Goal: Find specific page/section: Find specific page/section

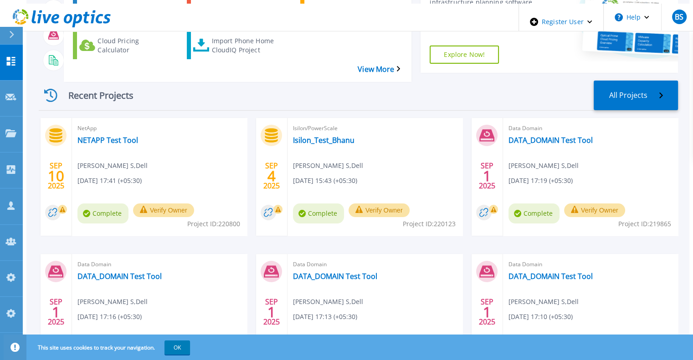
scroll to position [137, 0]
click at [326, 135] on link "Isilon_Test_Bhanu" at bounding box center [323, 139] width 61 height 9
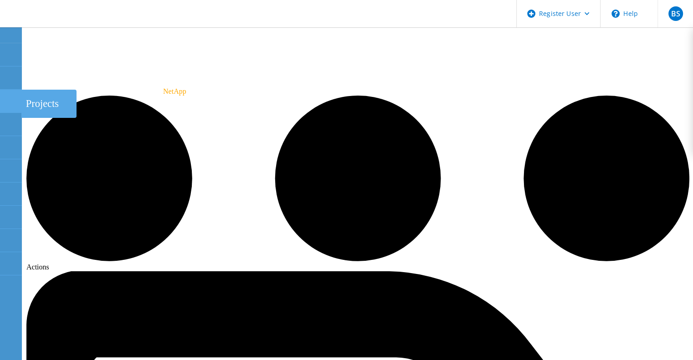
click at [5, 97] on use at bounding box center [5, 97] width 0 height 0
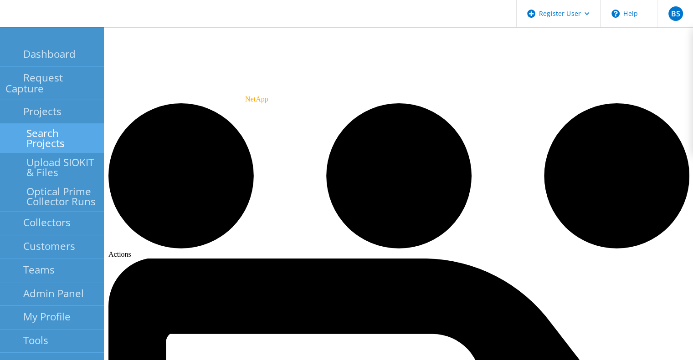
click at [25, 124] on link "Search Projects" at bounding box center [52, 138] width 104 height 29
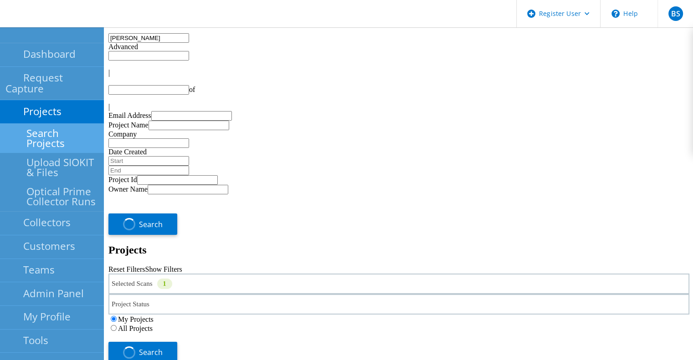
type input "1"
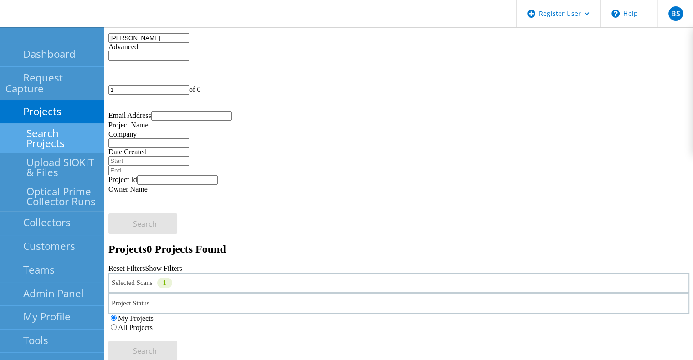
click at [258, 273] on div "Selected Scans 1" at bounding box center [398, 283] width 581 height 20
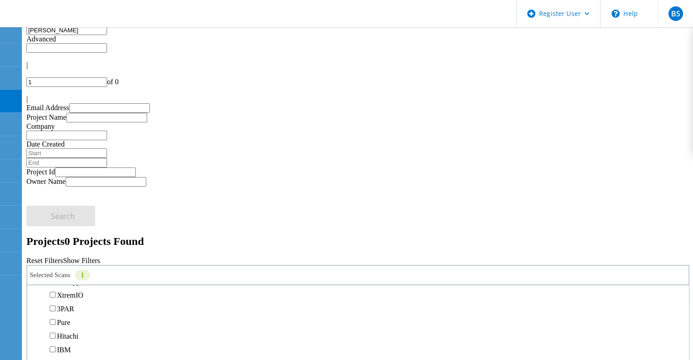
scroll to position [292, 0]
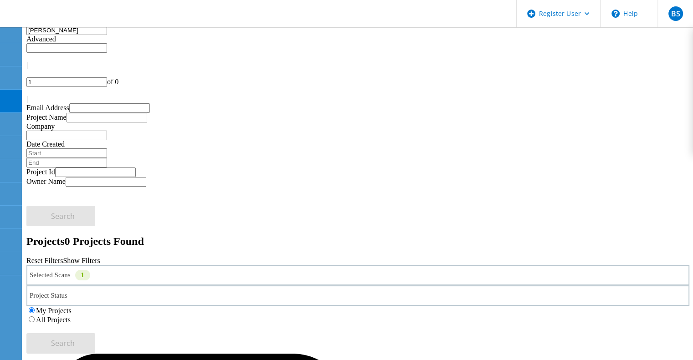
click at [485, 315] on div "All Projects" at bounding box center [357, 319] width 663 height 9
click at [71, 316] on label "All Projects" at bounding box center [53, 320] width 35 height 8
click at [35, 317] on input "All Projects" at bounding box center [32, 320] width 6 height 6
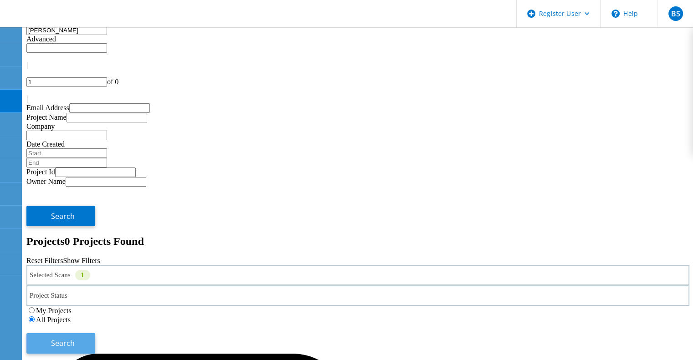
click at [95, 333] on button "Search" at bounding box center [60, 343] width 69 height 20
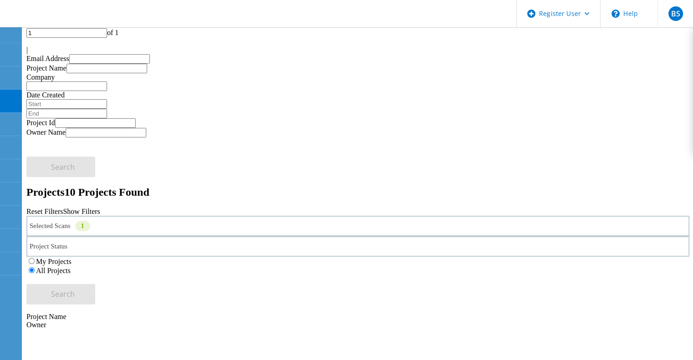
scroll to position [50, 0]
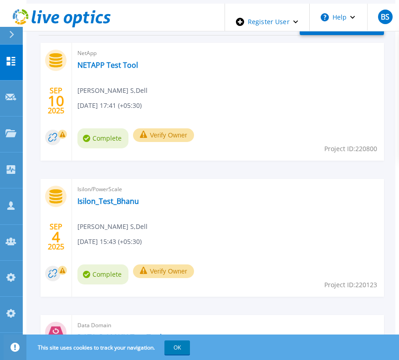
scroll to position [273, 0]
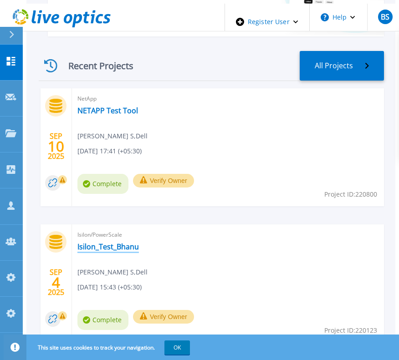
click at [118, 242] on link "Isilon_Test_Bhanu" at bounding box center [107, 246] width 61 height 9
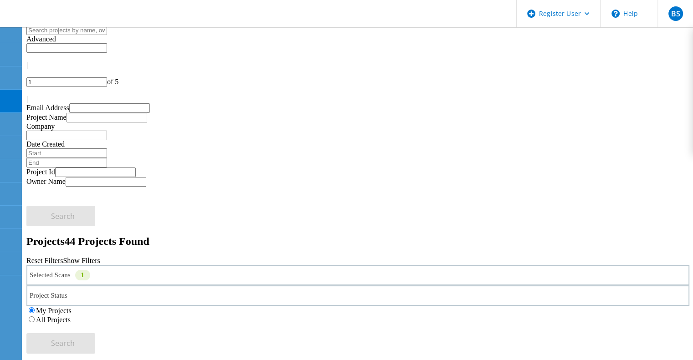
click at [181, 265] on div "Selected Scans 1" at bounding box center [357, 275] width 663 height 20
click at [80, 212] on label "NetApp" at bounding box center [68, 216] width 23 height 8
click at [56, 213] on input "NetApp" at bounding box center [53, 216] width 6 height 6
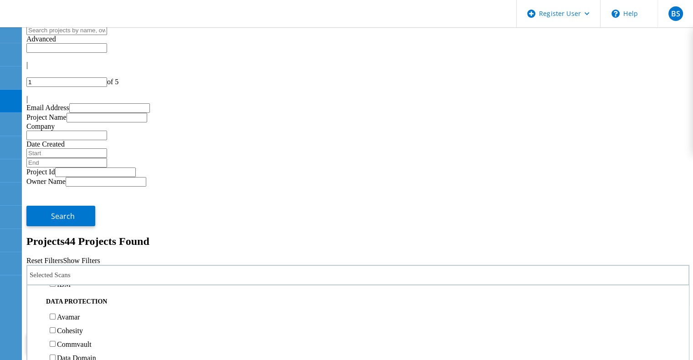
drag, startPoint x: 104, startPoint y: 168, endPoint x: 108, endPoint y: 259, distance: 91.2
click at [108, 259] on div "Storage CLARiiON/VNX Unity PowerStore VMAX 1 & 2 VMAX3/PowerMax VMAX4/PowerMax …" at bounding box center [358, 189] width 652 height 204
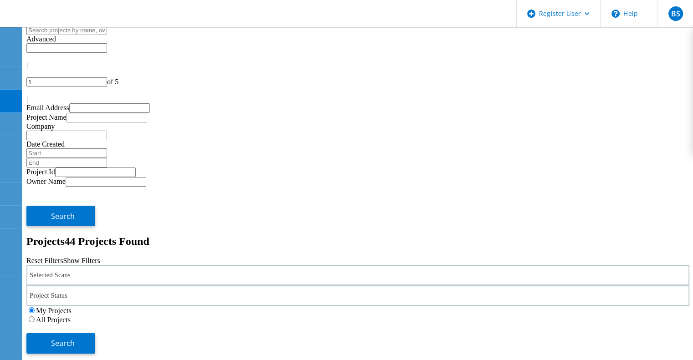
click at [194, 235] on h2 "Projects 44 Projects Found" at bounding box center [357, 241] width 663 height 12
drag, startPoint x: 187, startPoint y: 138, endPoint x: 186, endPoint y: 121, distance: 16.4
click at [186, 265] on div "Selected Scans" at bounding box center [357, 275] width 663 height 20
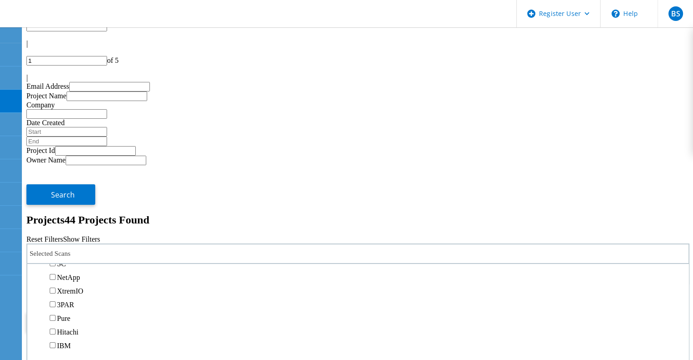
scroll to position [273, 0]
click at [110, 248] on label "Isilon/PowerScale" at bounding box center [83, 252] width 53 height 8
click at [56, 248] on input "Isilon/PowerScale" at bounding box center [53, 251] width 6 height 6
click at [220, 332] on div at bounding box center [357, 332] width 663 height 0
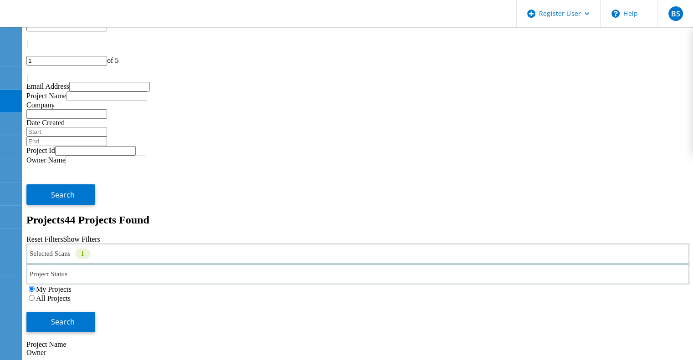
click at [71, 295] on label "All Projects" at bounding box center [53, 299] width 35 height 8
click at [35, 295] on input "All Projects" at bounding box center [32, 298] width 6 height 6
click at [75, 317] on span "Search" at bounding box center [63, 322] width 24 height 10
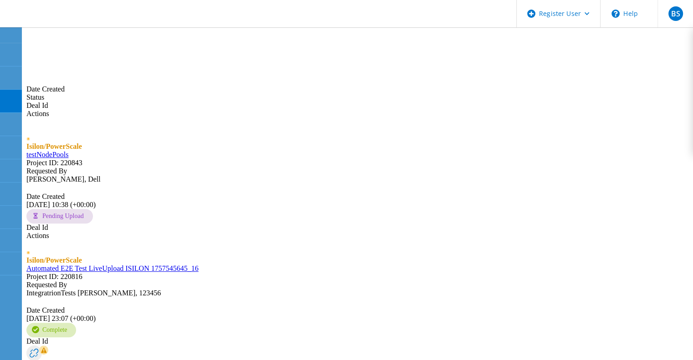
scroll to position [373, 0]
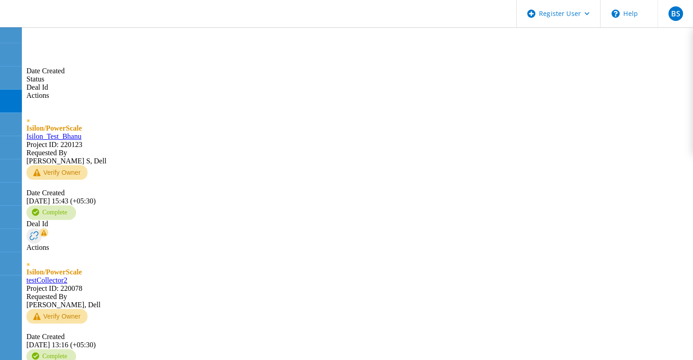
scroll to position [349, 0]
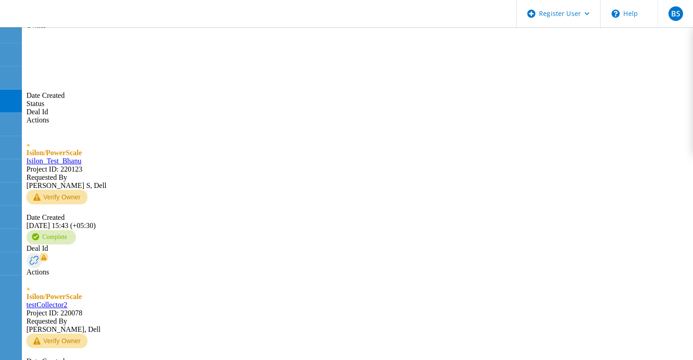
type input "3"
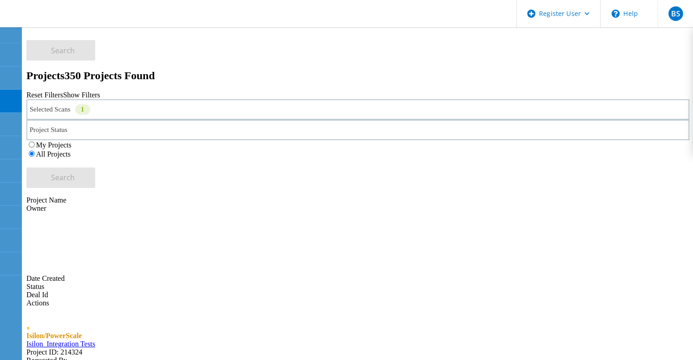
scroll to position [308, 0]
